Goal: Task Accomplishment & Management: Complete application form

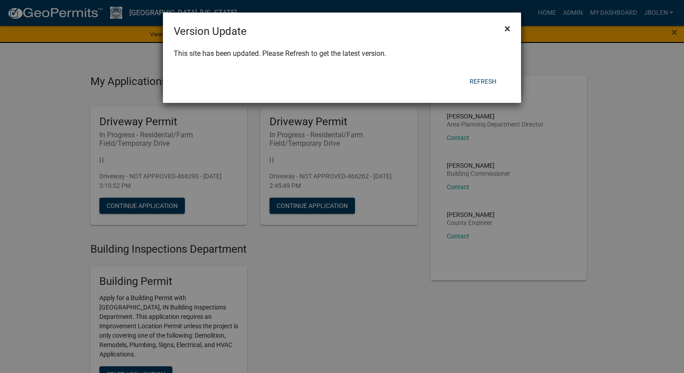
click at [508, 30] on span "×" at bounding box center [507, 28] width 6 height 13
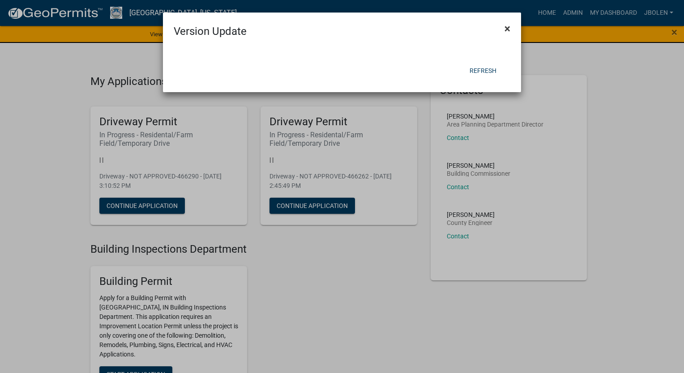
click at [506, 27] on span "×" at bounding box center [507, 28] width 6 height 13
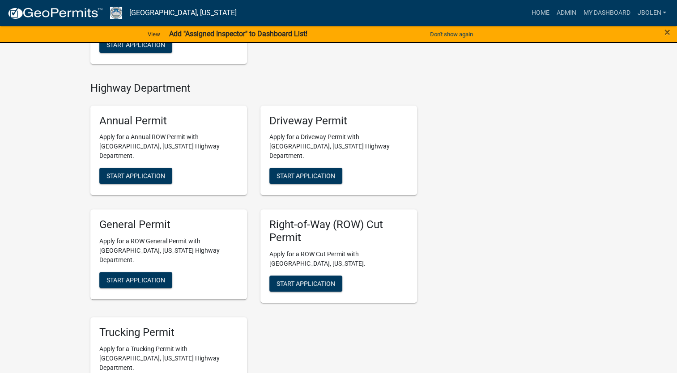
scroll to position [447, 0]
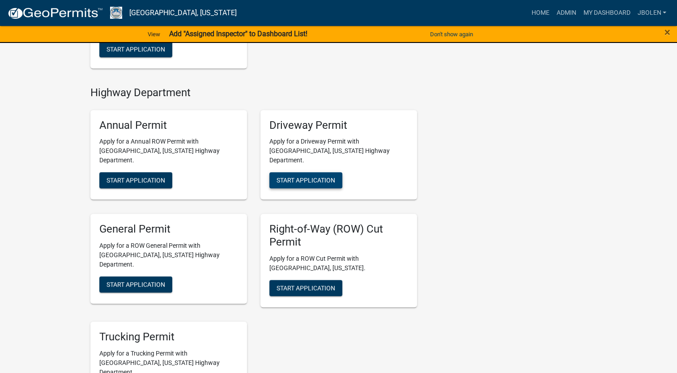
click at [311, 177] on span "Start Application" at bounding box center [305, 180] width 59 height 7
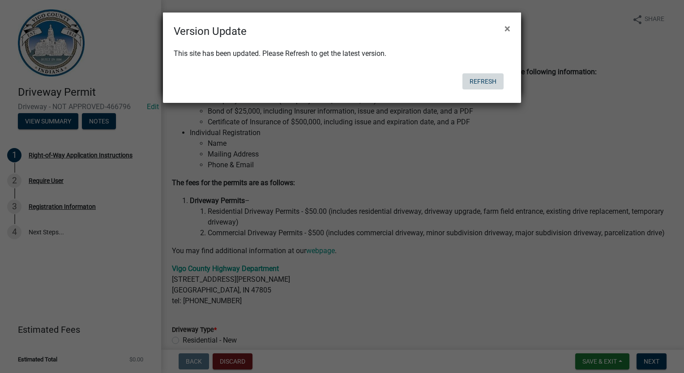
click at [483, 88] on button "Refresh" at bounding box center [482, 81] width 41 height 16
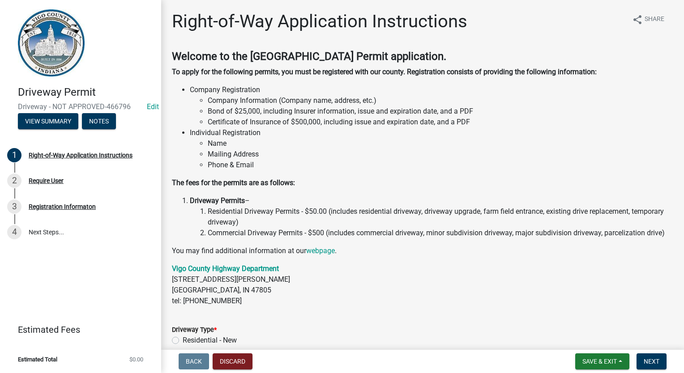
scroll to position [117, 0]
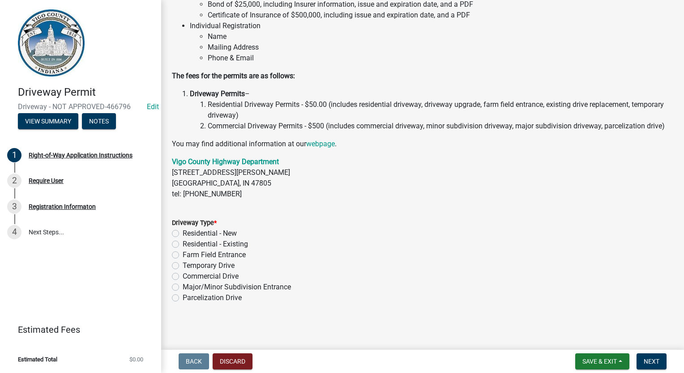
click at [183, 244] on label "Residential - Existing" at bounding box center [215, 244] width 65 height 11
click at [183, 244] on input "Residential - Existing" at bounding box center [186, 242] width 6 height 6
radio input "true"
click at [648, 364] on span "Next" at bounding box center [651, 361] width 16 height 7
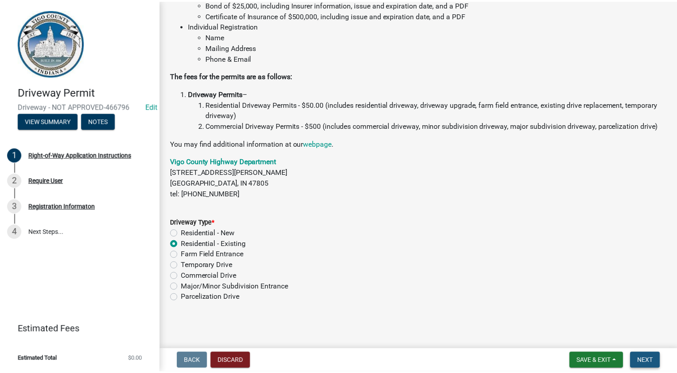
scroll to position [0, 0]
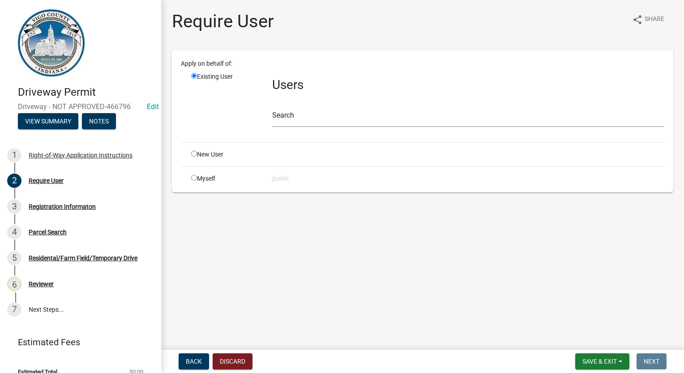
click at [192, 181] on div "Myself" at bounding box center [224, 178] width 81 height 9
click at [191, 178] on input "radio" at bounding box center [194, 178] width 6 height 6
radio input "true"
radio input "false"
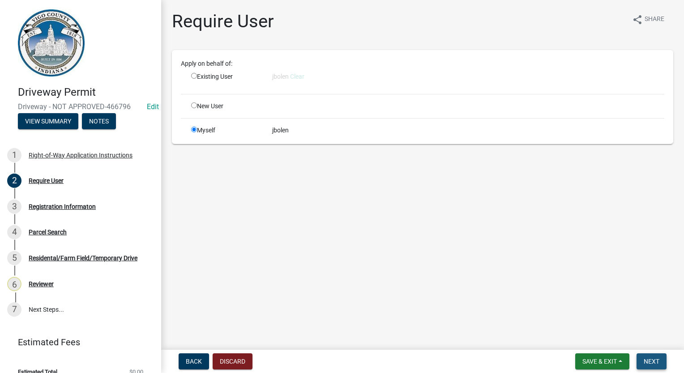
click at [660, 363] on button "Next" at bounding box center [651, 361] width 30 height 16
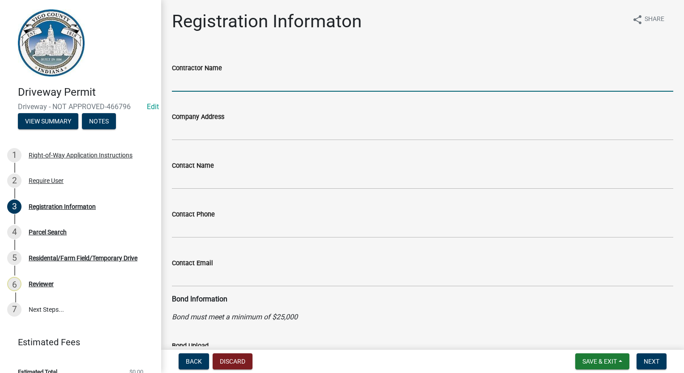
click at [204, 81] on input "Contractor Name" at bounding box center [422, 82] width 501 height 18
type input "Marty Evans"
click at [642, 361] on button "Next" at bounding box center [651, 361] width 30 height 16
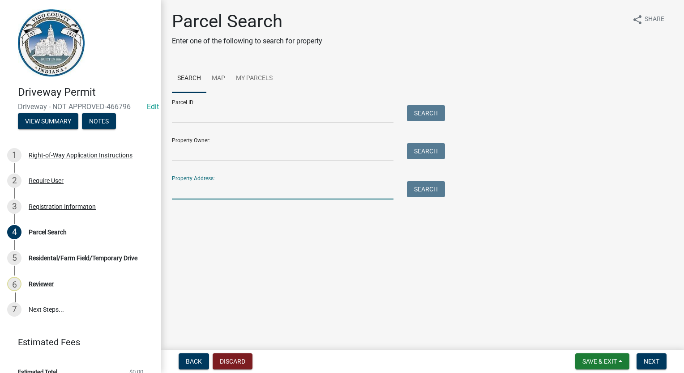
click at [198, 191] on input "Property Address:" at bounding box center [282, 190] width 221 height 18
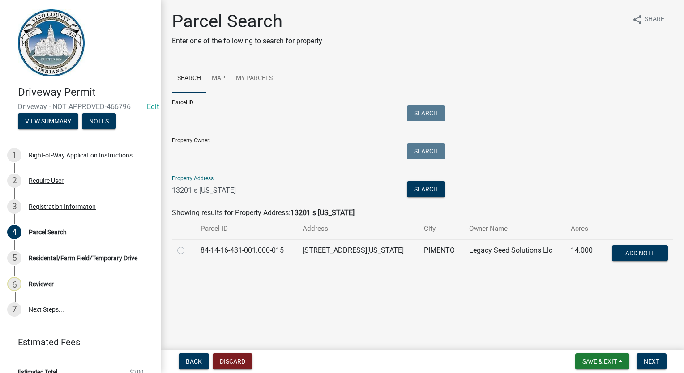
type input "13201 s indiana"
click at [188, 245] on label at bounding box center [188, 245] width 0 height 0
click at [188, 251] on input "radio" at bounding box center [191, 248] width 6 height 6
radio input "true"
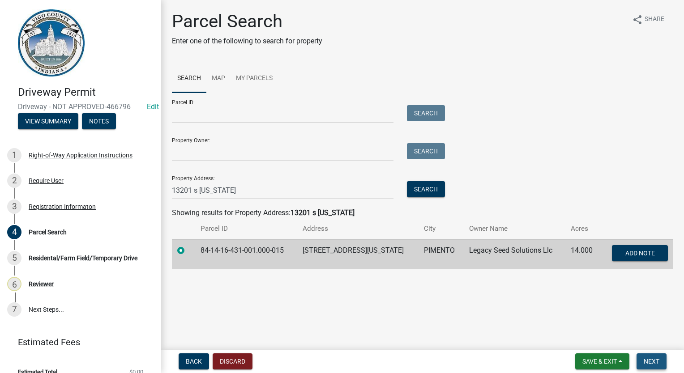
click at [657, 361] on span "Next" at bounding box center [651, 361] width 16 height 7
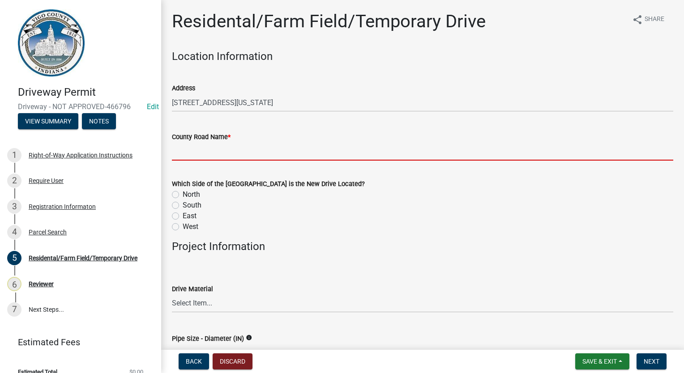
click at [226, 153] on input "County Road Name *" at bounding box center [422, 151] width 501 height 18
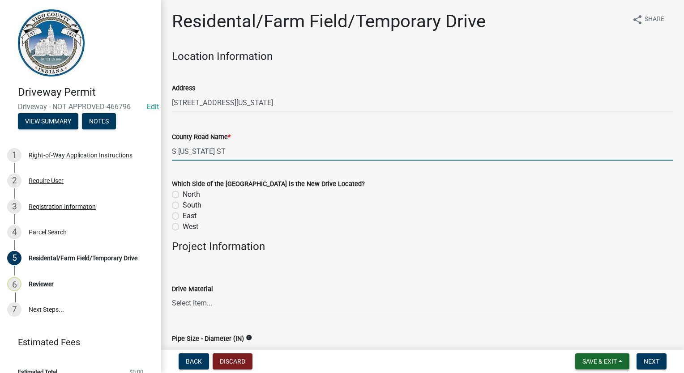
type input "S INDIANA ST"
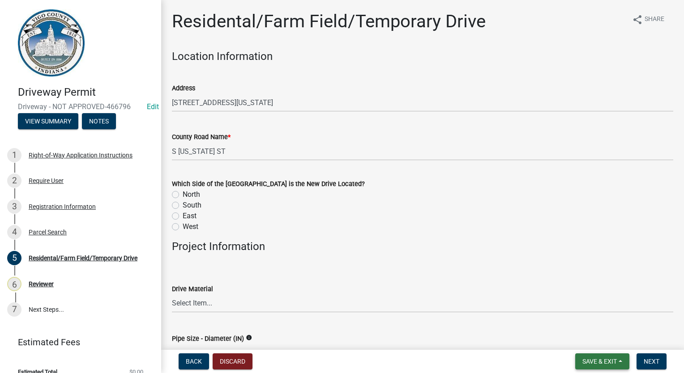
click at [596, 362] on span "Save & Exit" at bounding box center [599, 361] width 34 height 7
click at [598, 341] on button "Save & Exit" at bounding box center [593, 337] width 72 height 21
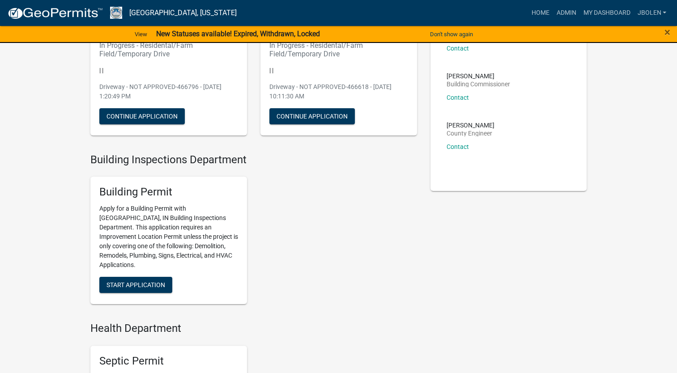
scroll to position [134, 0]
